Goal: Navigation & Orientation: Find specific page/section

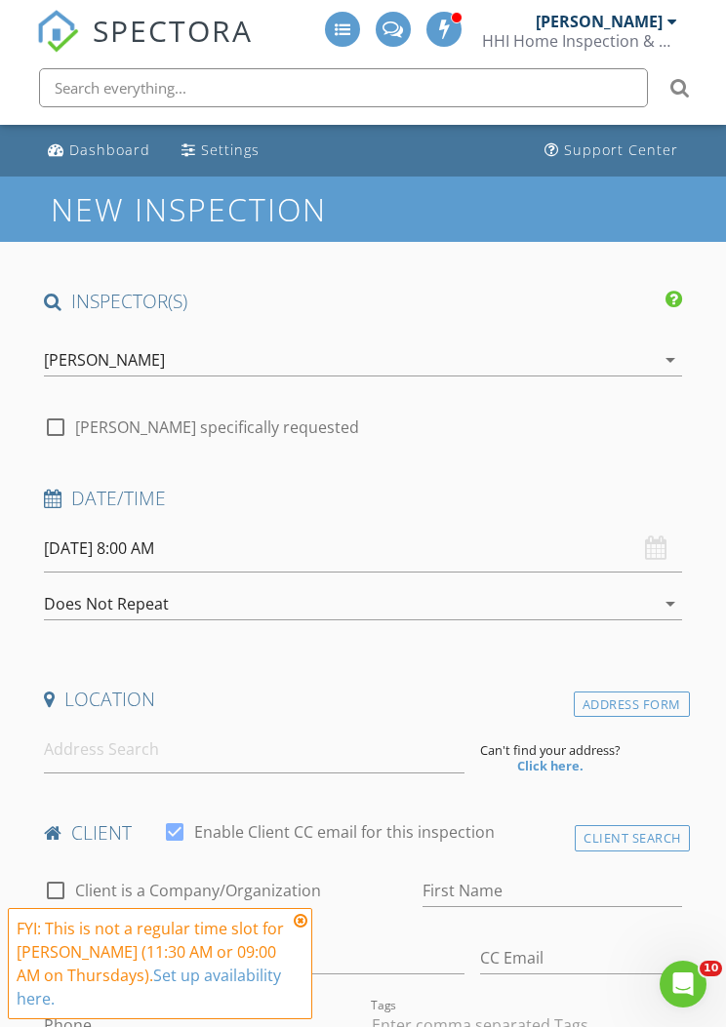
click at [660, 19] on div "[PERSON_NAME]" at bounding box center [599, 22] width 127 height 20
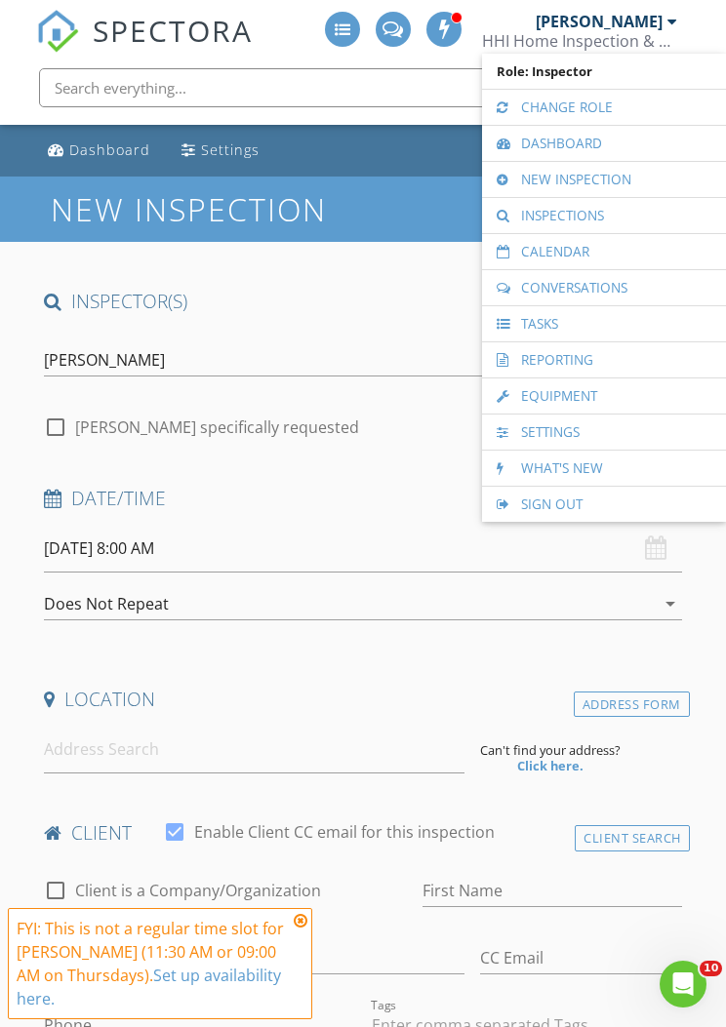
click at [609, 260] on link "Calendar" at bounding box center [604, 251] width 224 height 35
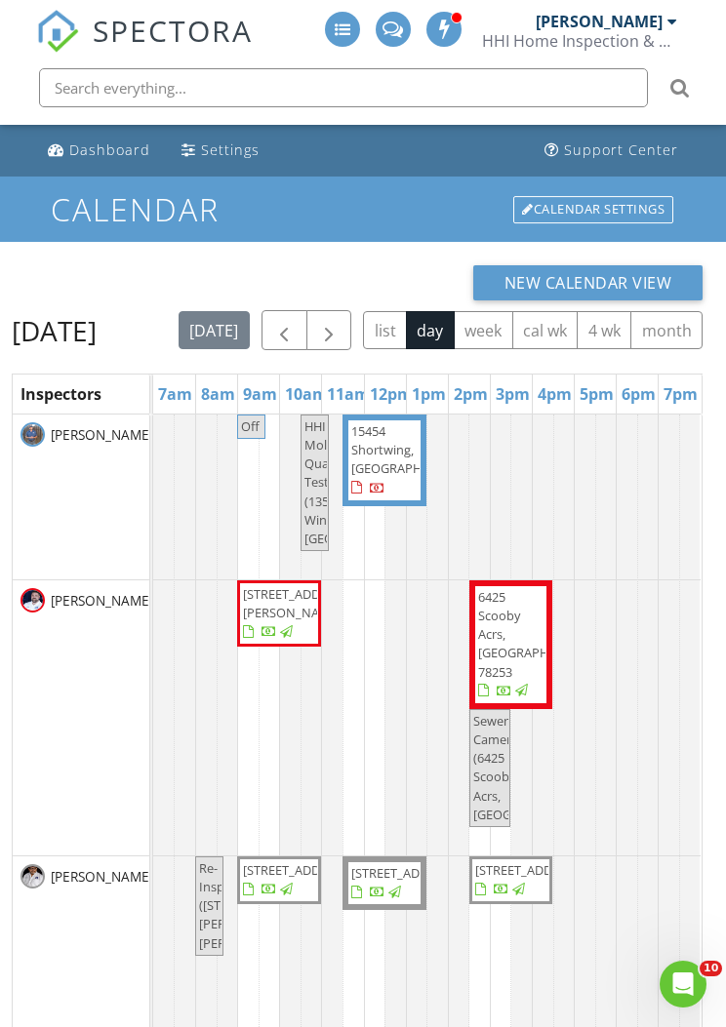
click at [352, 318] on button "button" at bounding box center [329, 330] width 46 height 40
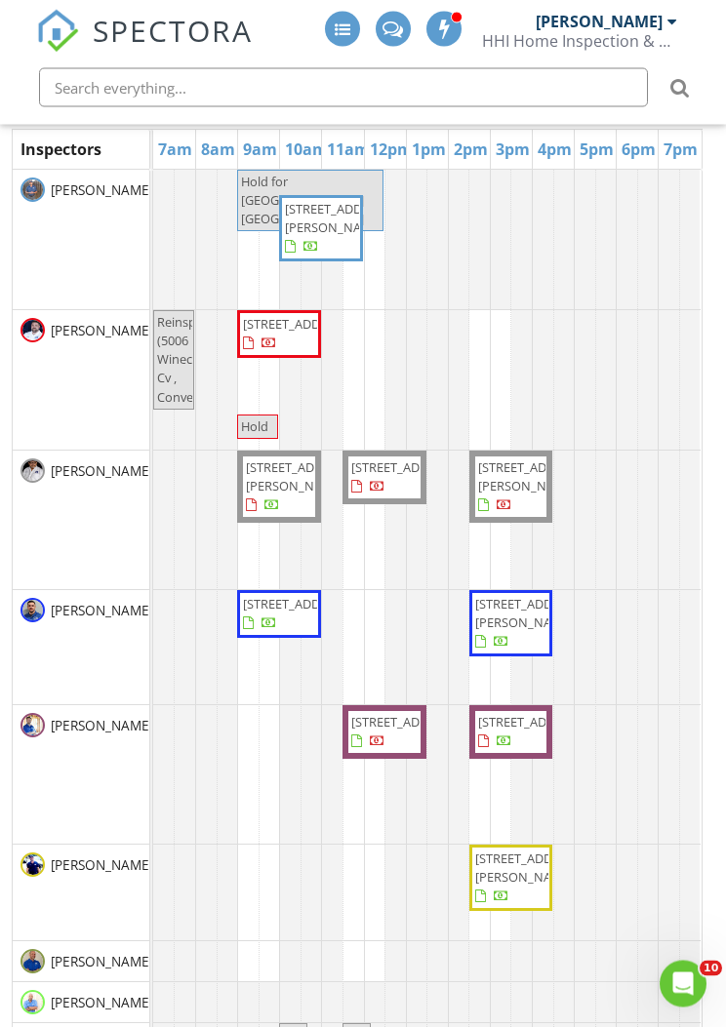
scroll to position [243, 0]
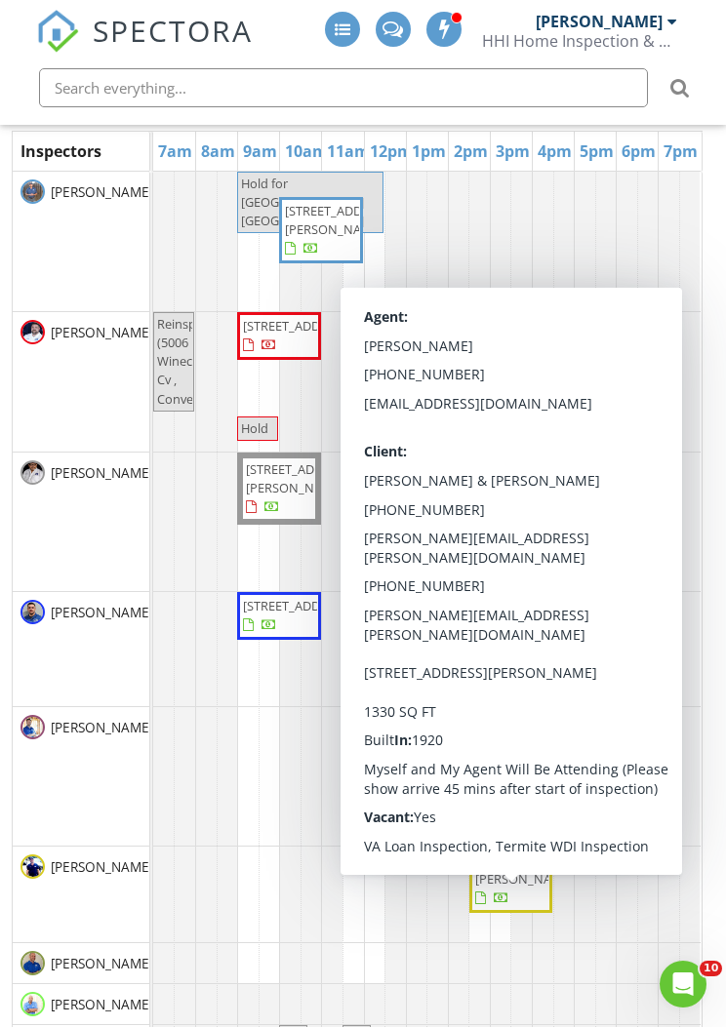
click at [105, 816] on div "[PERSON_NAME]" at bounding box center [81, 776] width 137 height 139
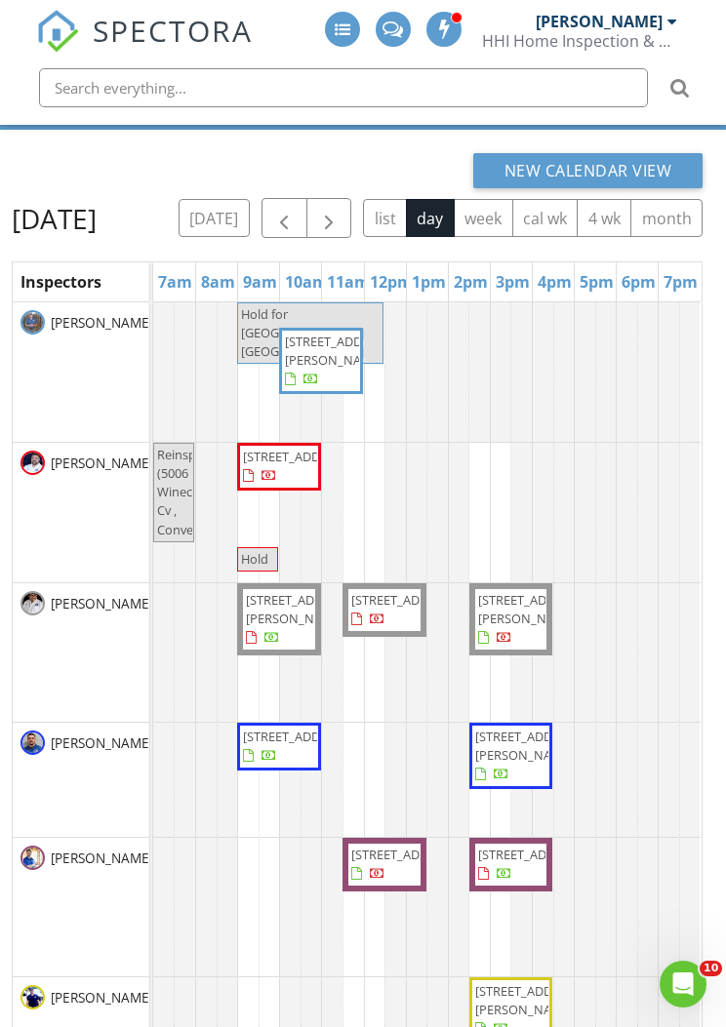
scroll to position [0, 0]
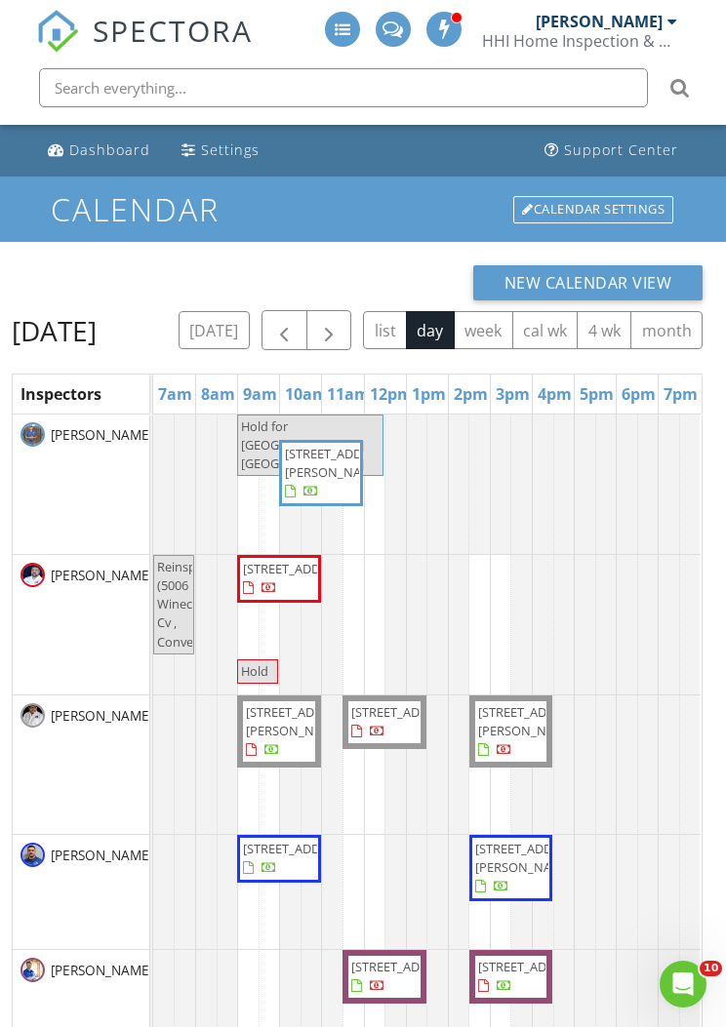
click at [352, 321] on button "button" at bounding box center [329, 330] width 46 height 40
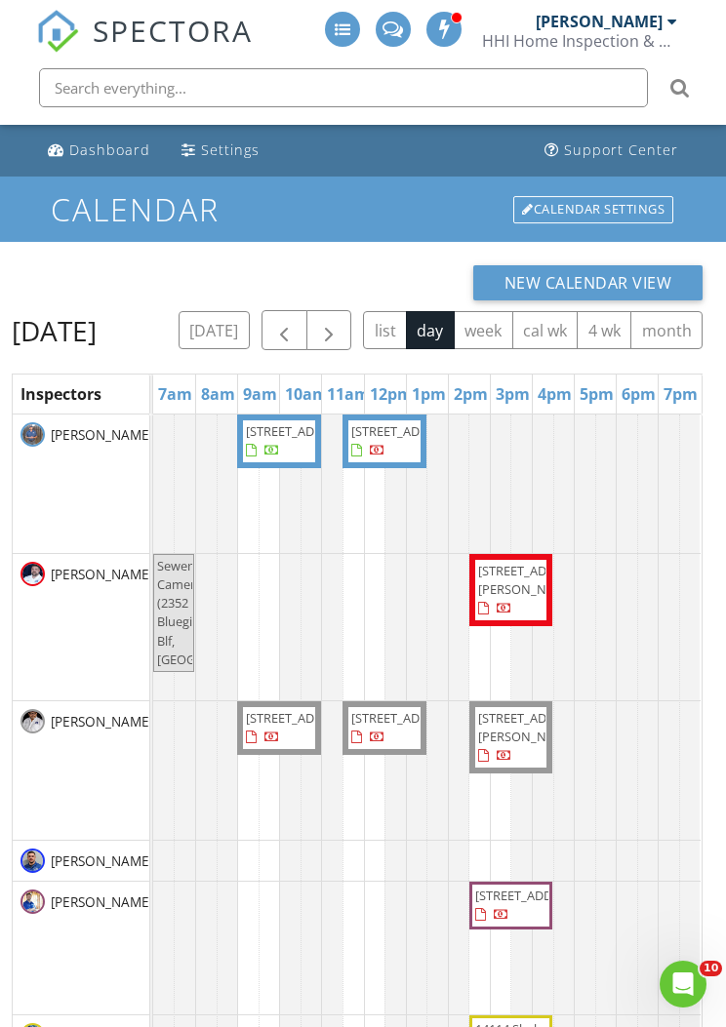
click at [352, 323] on button "button" at bounding box center [329, 330] width 46 height 40
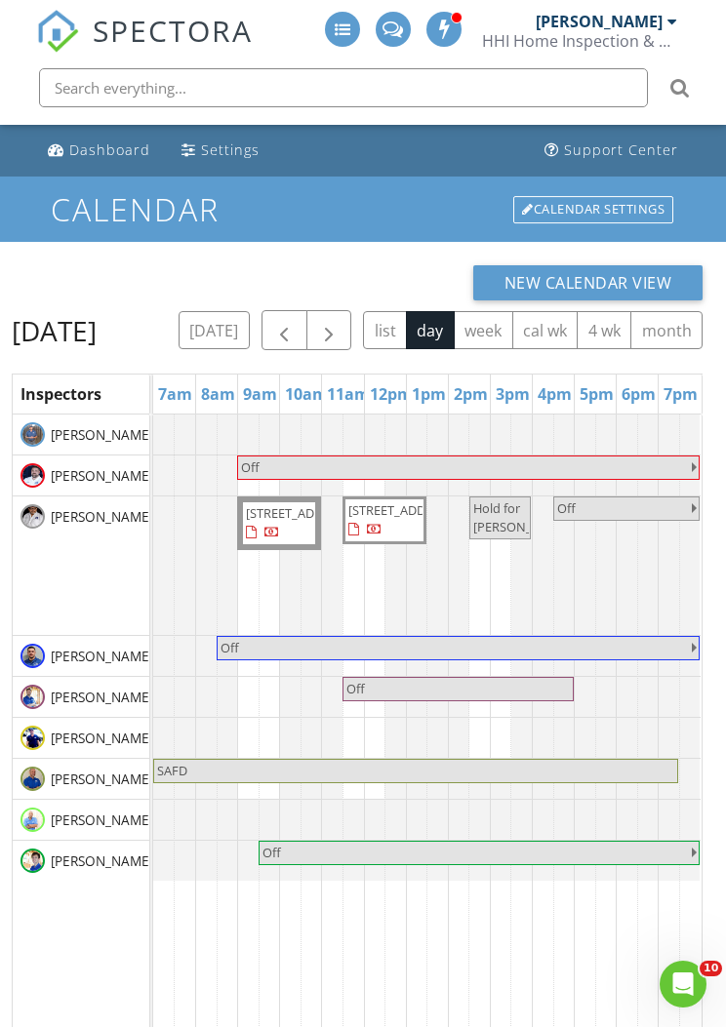
click at [352, 321] on button "button" at bounding box center [329, 330] width 46 height 40
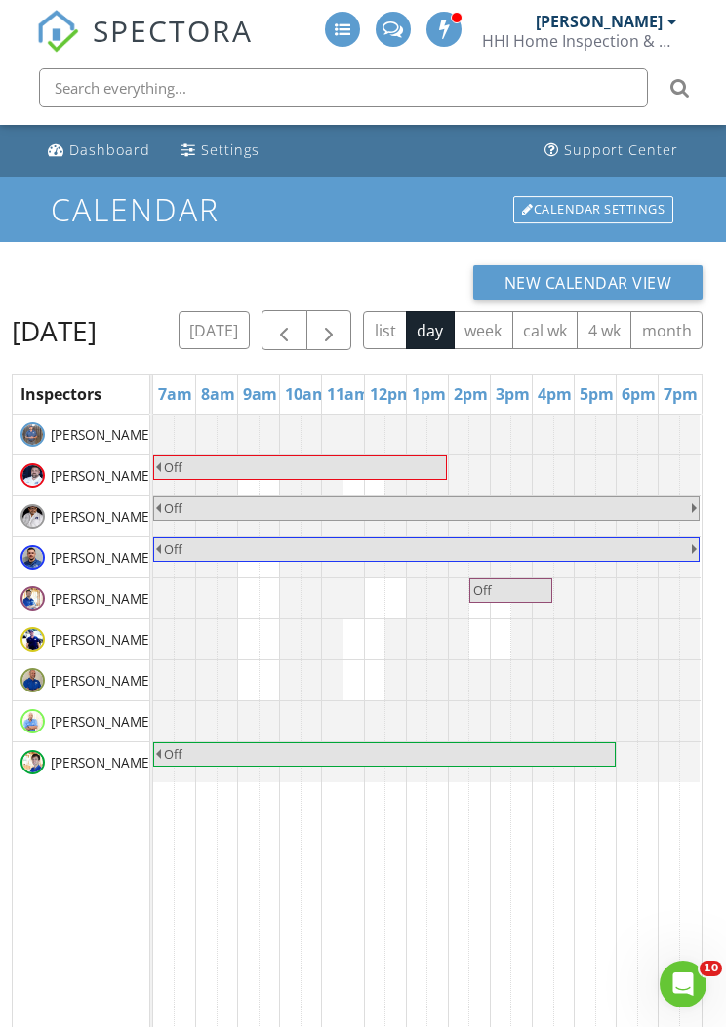
click at [340, 322] on span "button" at bounding box center [328, 330] width 23 height 23
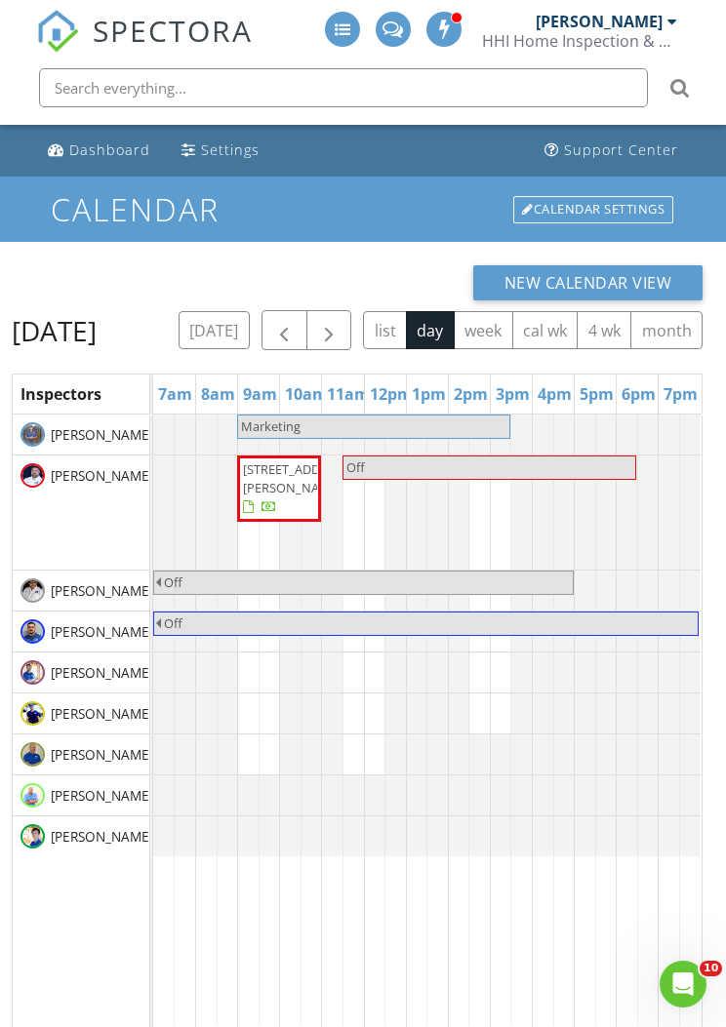
click at [352, 318] on button "button" at bounding box center [329, 330] width 46 height 40
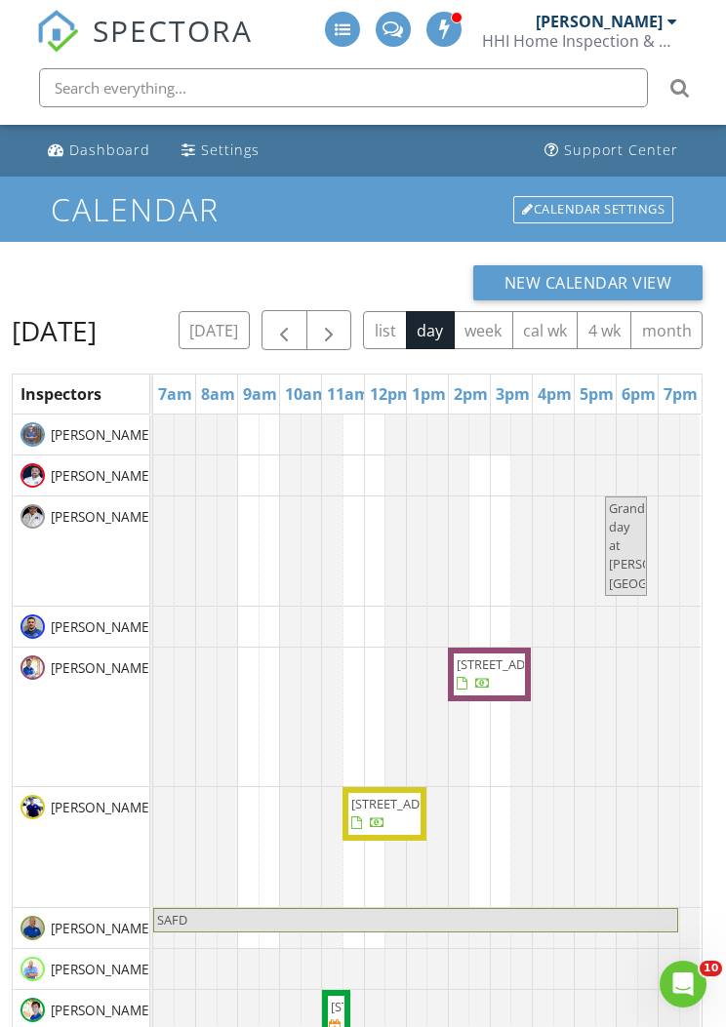
click at [340, 322] on span "button" at bounding box center [328, 330] width 23 height 23
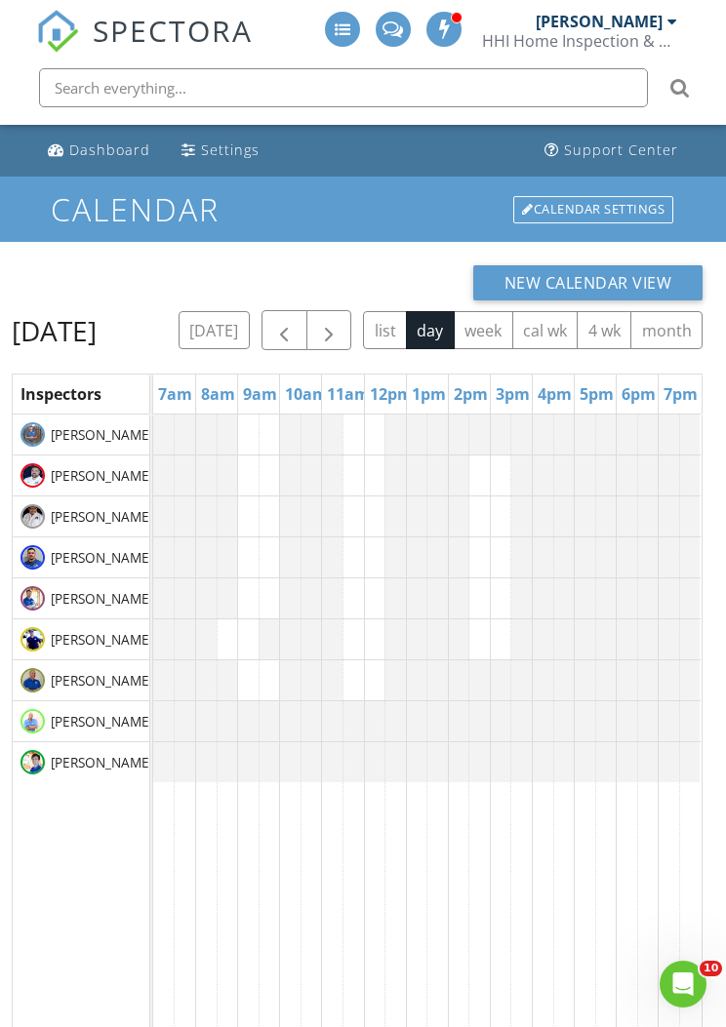
click at [352, 319] on button "button" at bounding box center [329, 330] width 46 height 40
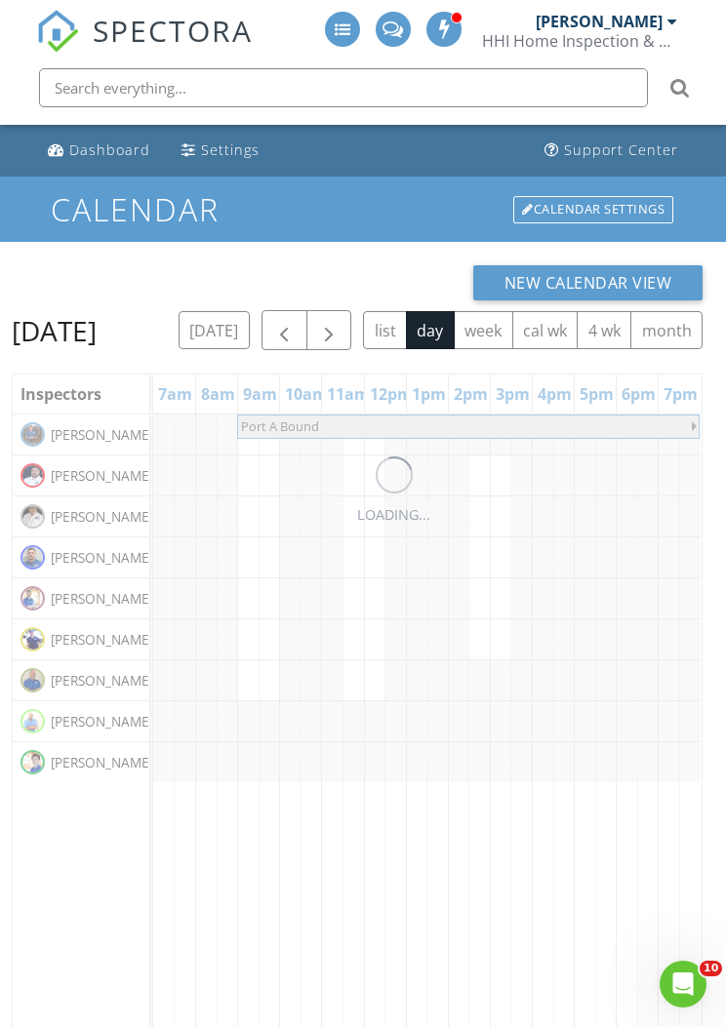
click at [250, 338] on button "today" at bounding box center [214, 330] width 71 height 38
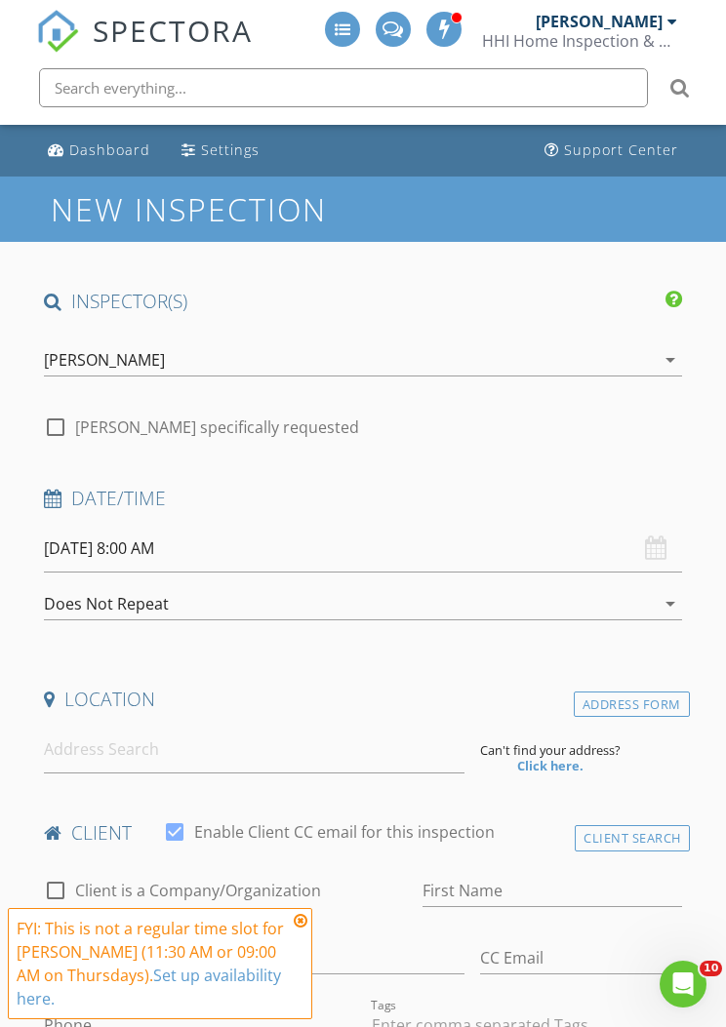
click at [663, 20] on div "[PERSON_NAME]" at bounding box center [606, 22] width 141 height 20
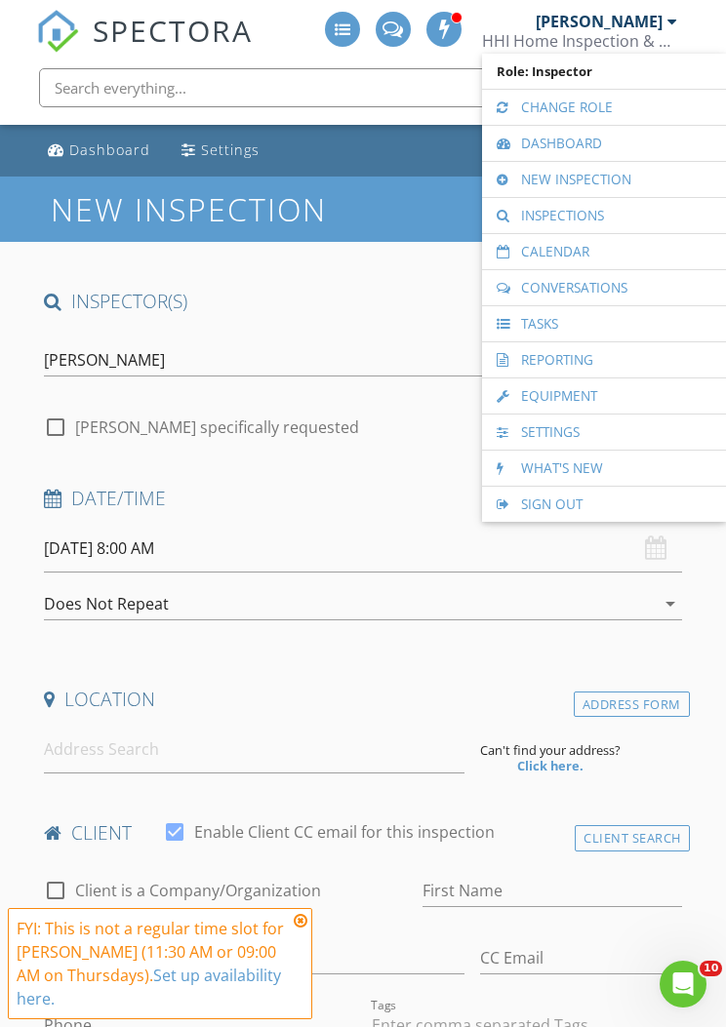
click at [620, 254] on link "Calendar" at bounding box center [604, 251] width 224 height 35
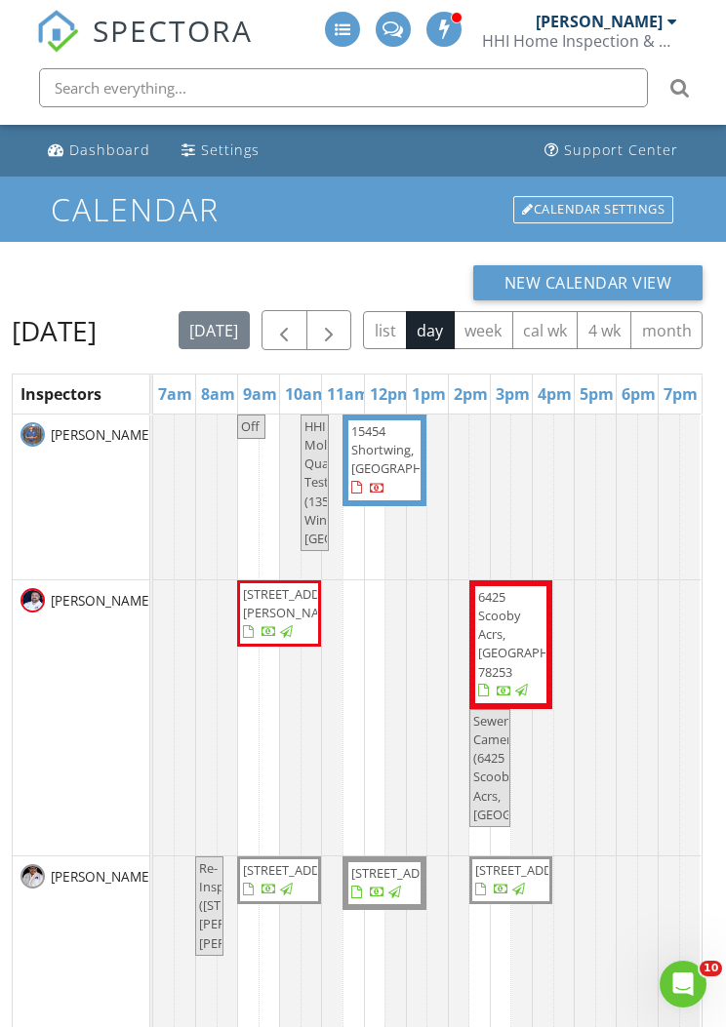
click at [352, 322] on button "button" at bounding box center [329, 330] width 46 height 40
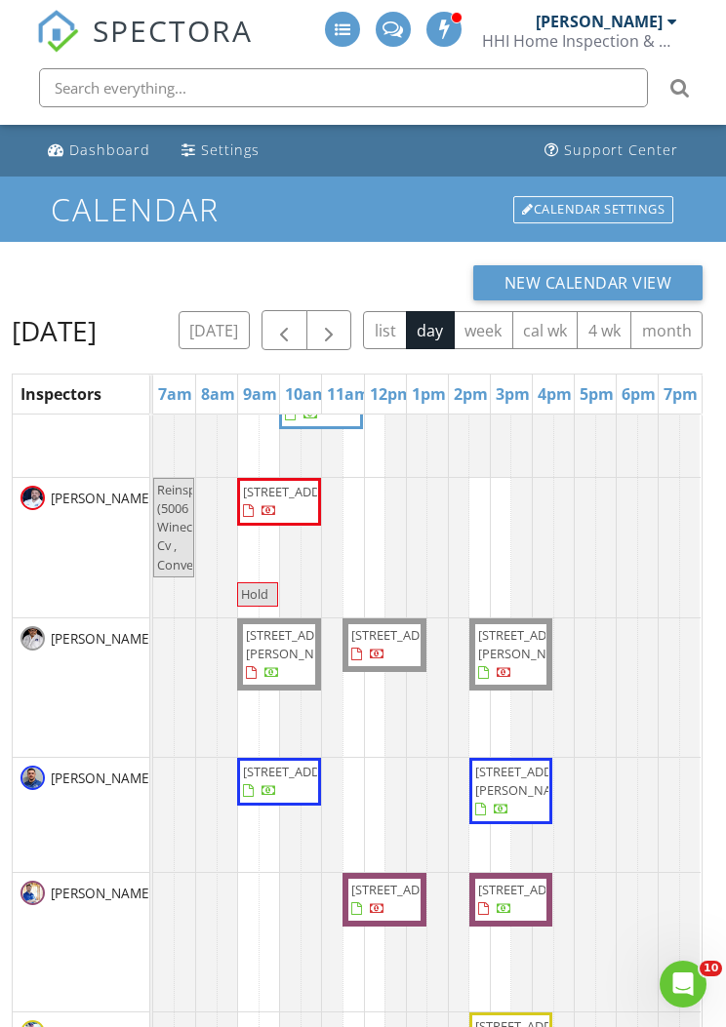
scroll to position [116, 0]
